Goal: Transaction & Acquisition: Subscribe to service/newsletter

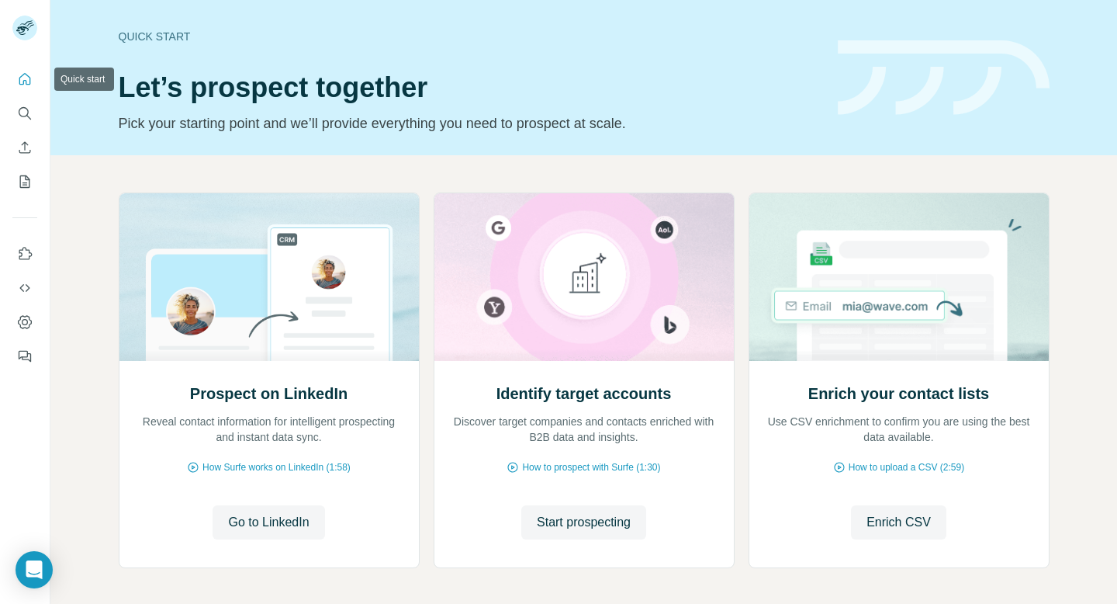
click at [23, 81] on icon "Quick start" at bounding box center [25, 79] width 12 height 12
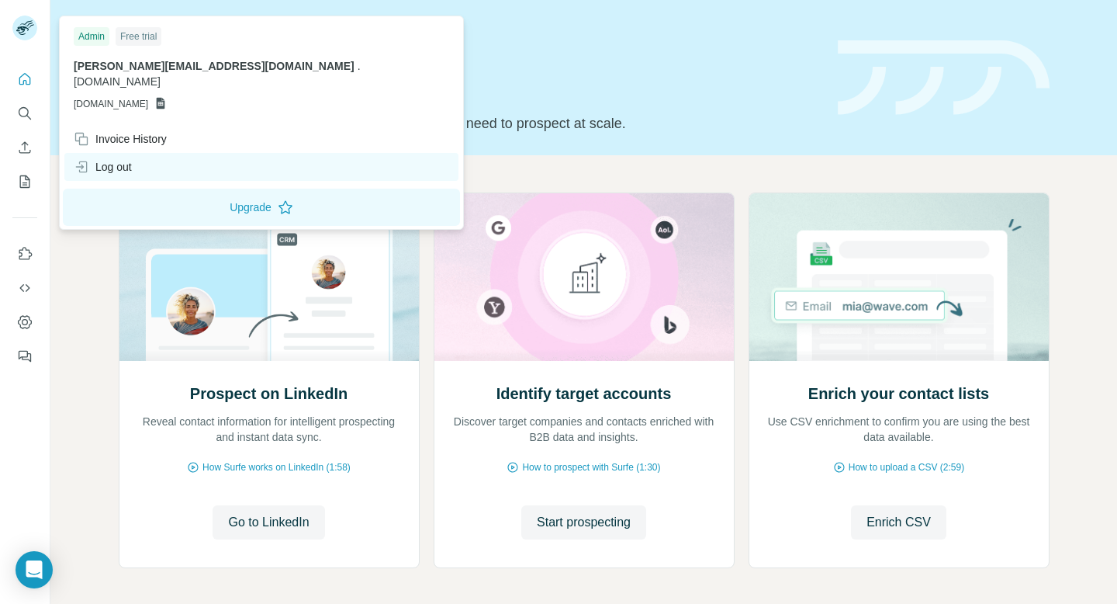
click at [109, 159] on div "Log out" at bounding box center [103, 167] width 58 height 16
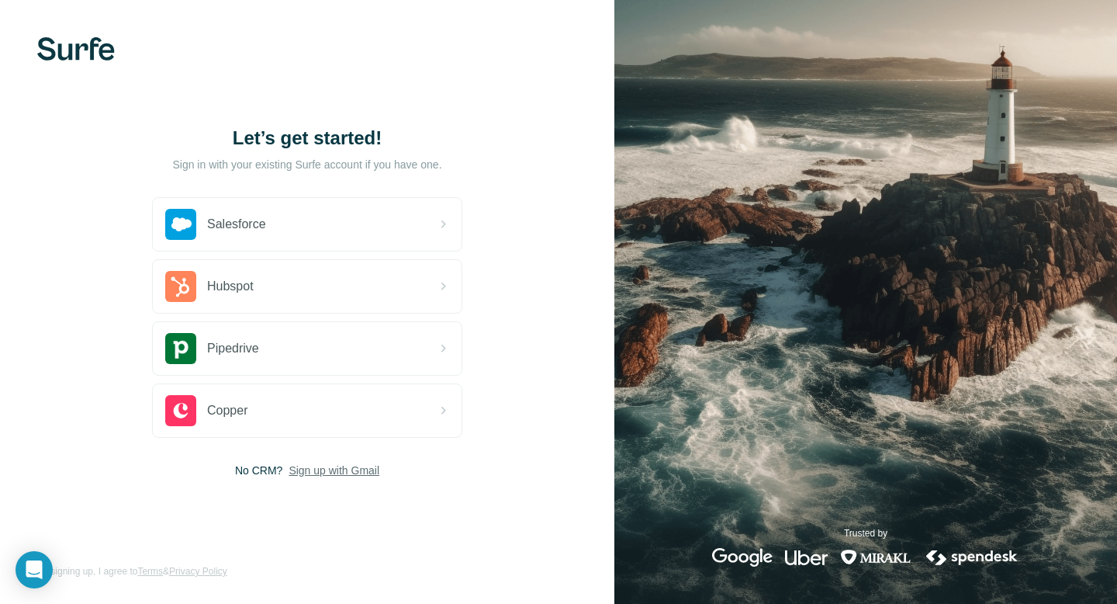
click at [355, 469] on span "Sign up with Gmail" at bounding box center [334, 470] width 91 height 16
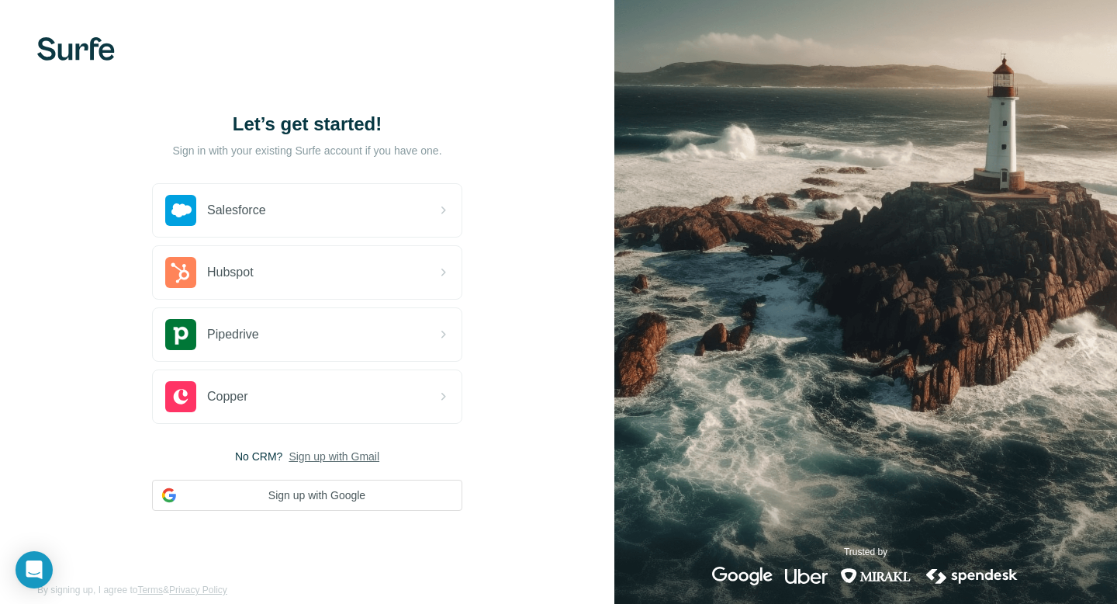
click at [355, 449] on span "Sign up with Gmail" at bounding box center [334, 456] width 91 height 16
click at [355, 460] on span "Sign up with Gmail" at bounding box center [334, 456] width 91 height 16
click at [343, 455] on span "Sign up with Gmail" at bounding box center [334, 456] width 91 height 16
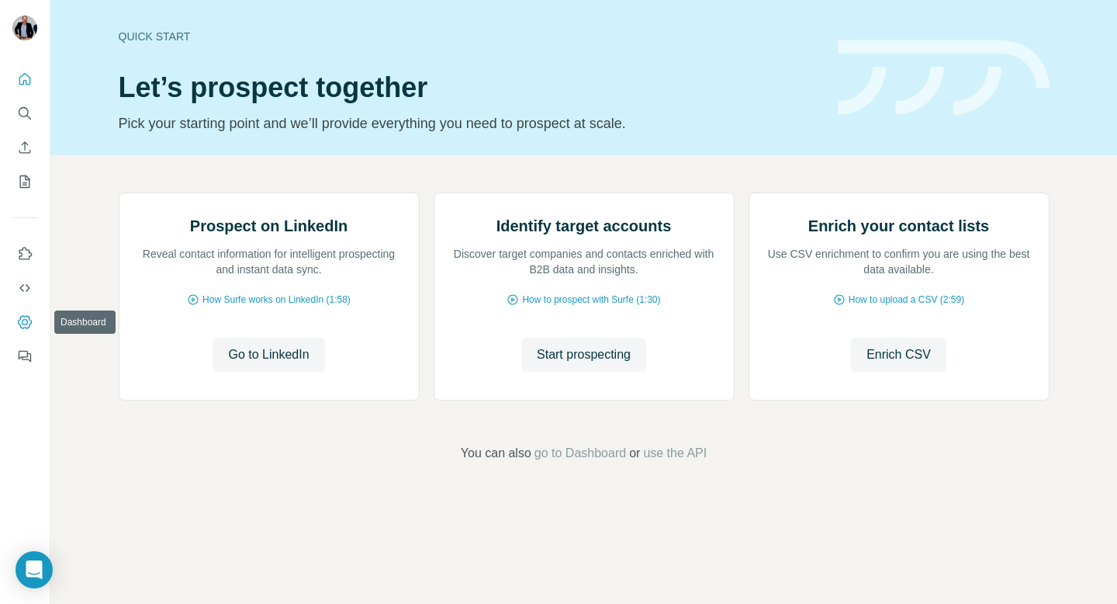
click at [28, 320] on icon "Dashboard" at bounding box center [25, 322] width 16 height 16
